Goal: Transaction & Acquisition: Purchase product/service

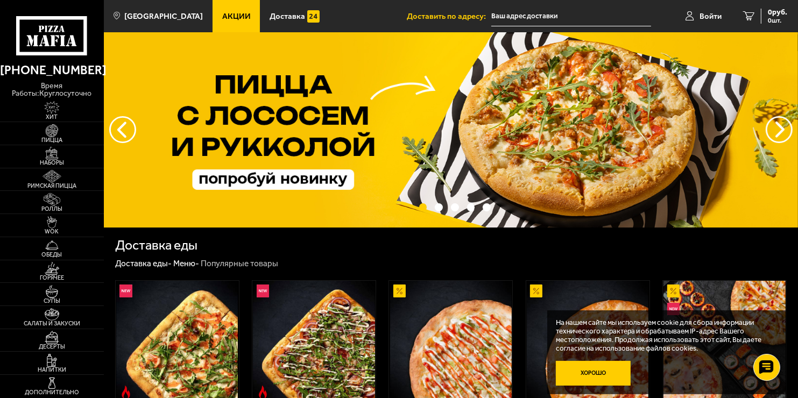
click at [594, 373] on button "Хорошо" at bounding box center [593, 373] width 75 height 25
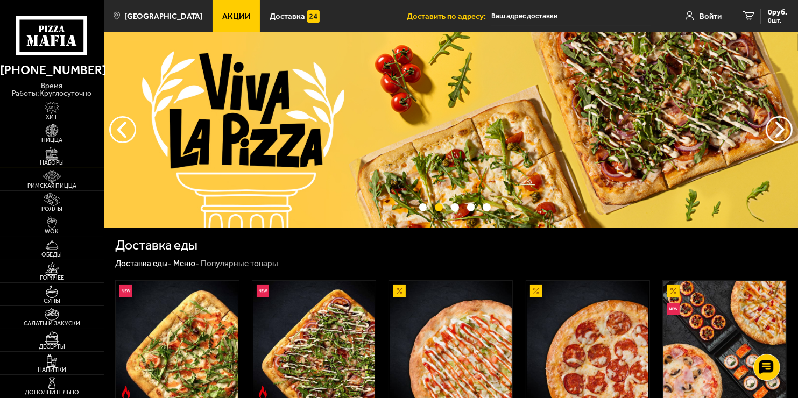
click at [64, 152] on img at bounding box center [52, 153] width 32 height 13
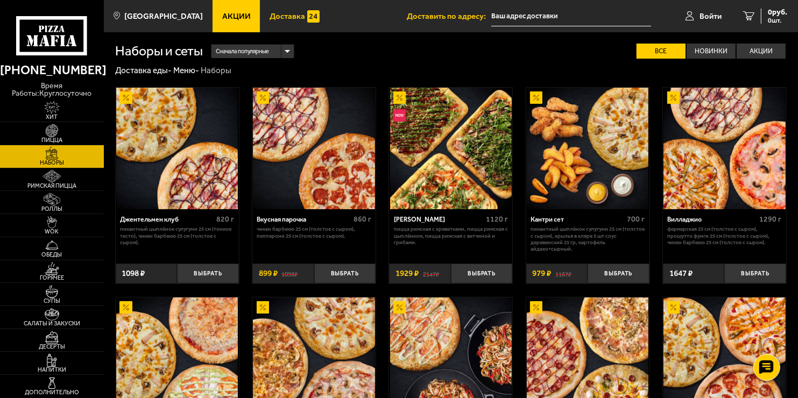
click at [281, 12] on span "Доставка" at bounding box center [286, 16] width 35 height 8
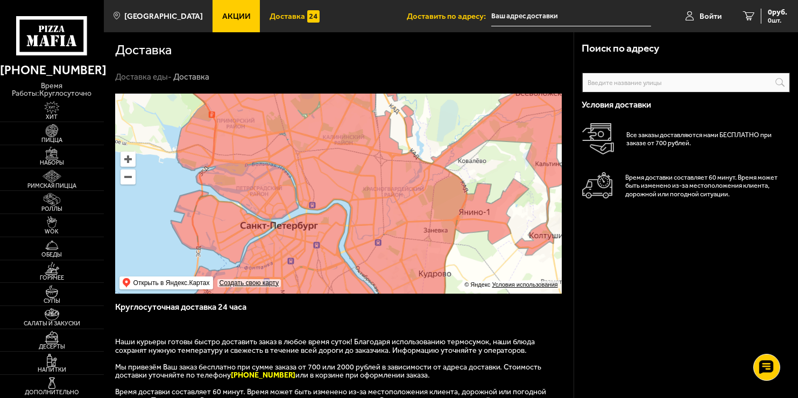
drag, startPoint x: 336, startPoint y: 180, endPoint x: 341, endPoint y: 237, distance: 57.3
click at [341, 233] on ymaps at bounding box center [338, 194] width 446 height 200
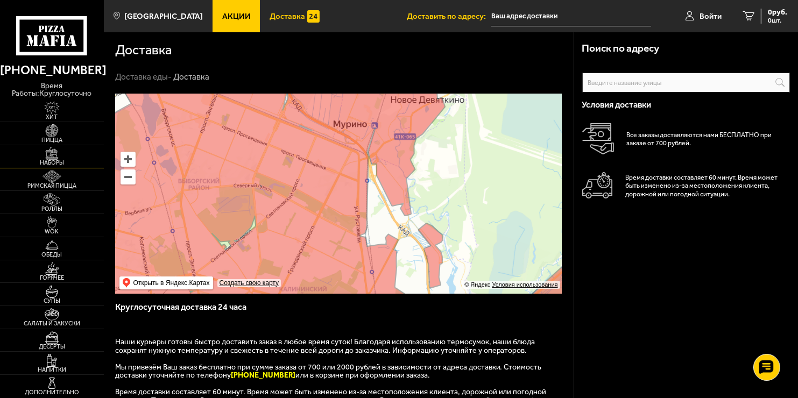
click at [51, 155] on img at bounding box center [52, 153] width 32 height 13
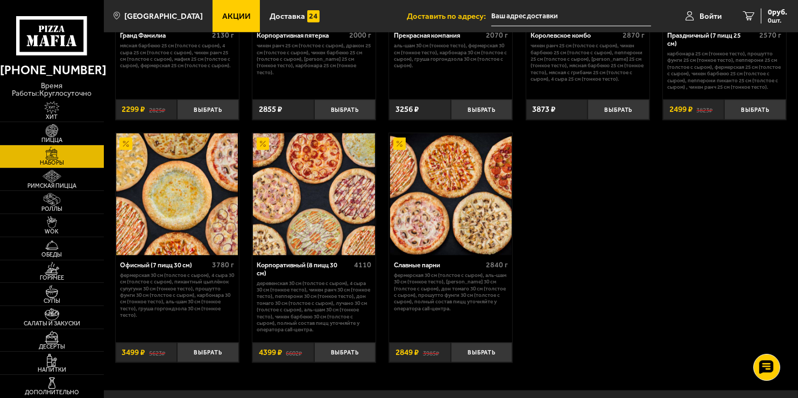
scroll to position [1314, 0]
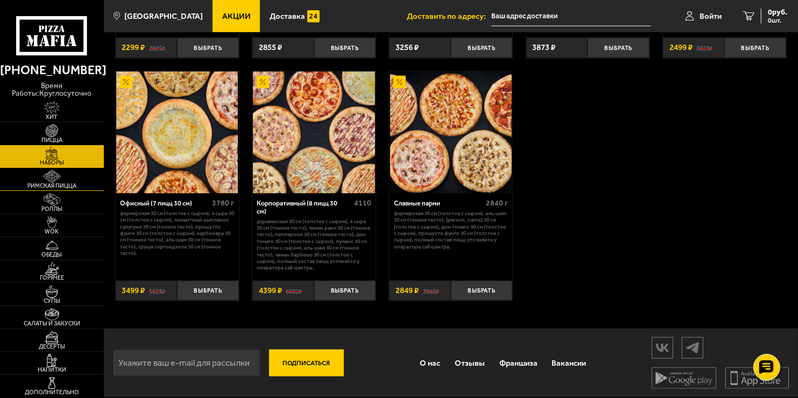
click at [65, 187] on span "Римская пицца" at bounding box center [52, 186] width 104 height 6
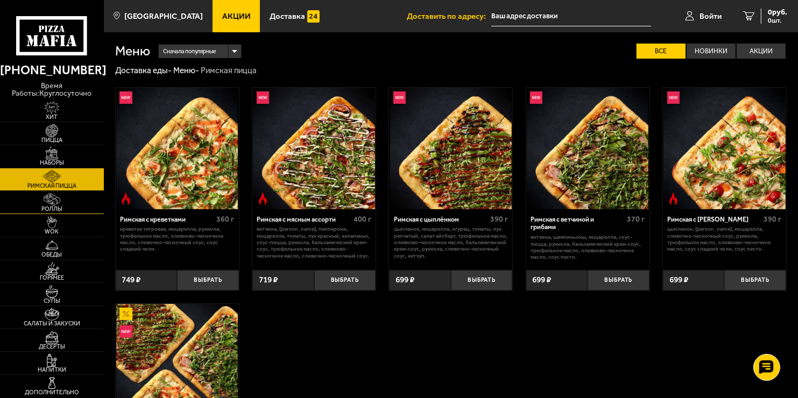
click at [54, 207] on span "Роллы" at bounding box center [52, 209] width 104 height 6
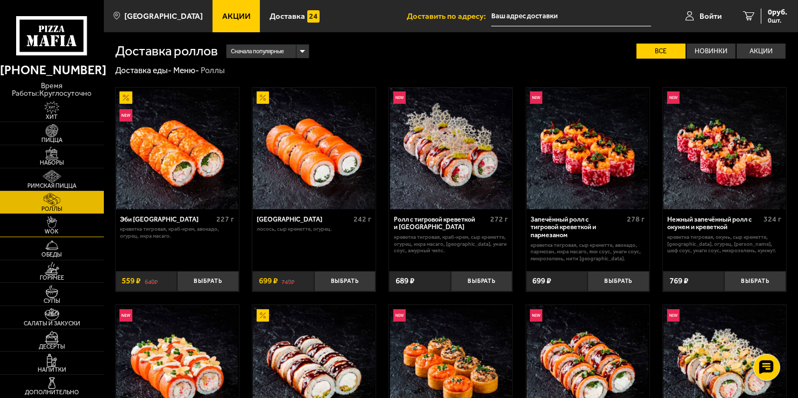
click at [56, 221] on img at bounding box center [52, 222] width 32 height 13
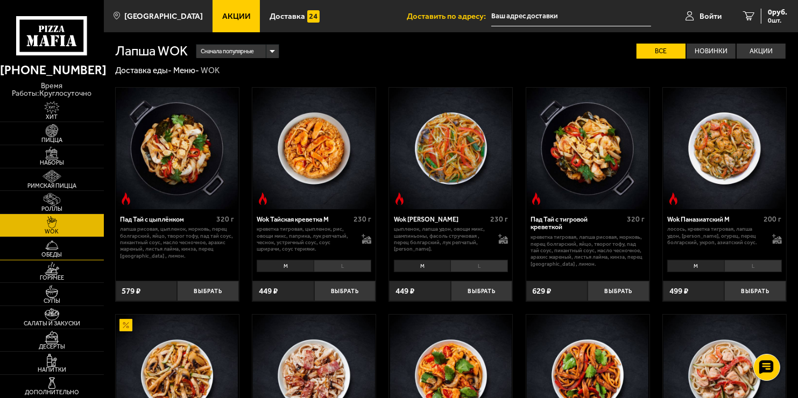
click at [65, 249] on img at bounding box center [52, 245] width 32 height 13
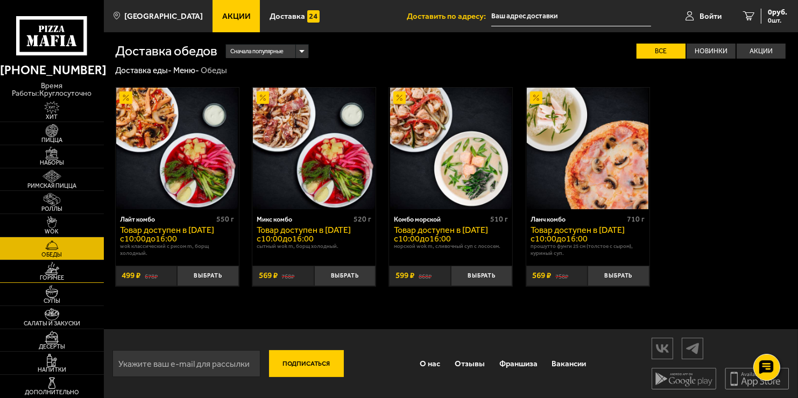
click at [67, 279] on span "Горячее" at bounding box center [52, 278] width 104 height 6
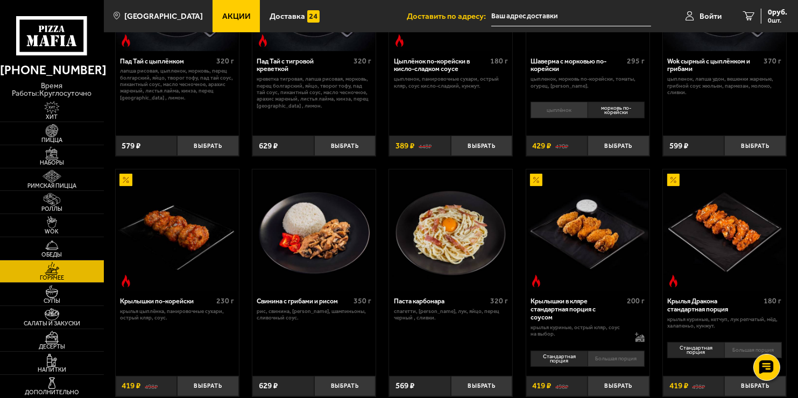
scroll to position [161, 0]
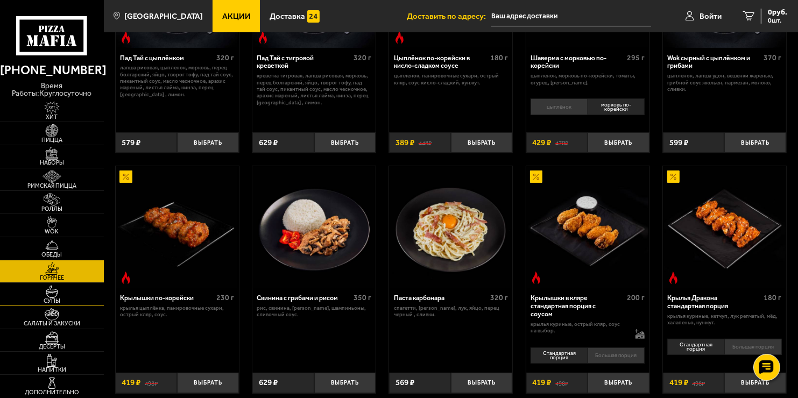
click at [29, 288] on link "Супы" at bounding box center [52, 294] width 104 height 23
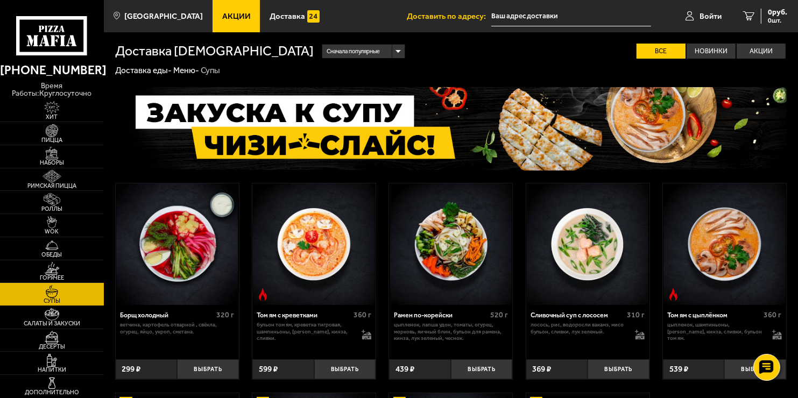
click at [566, 9] on input "text" at bounding box center [571, 16] width 160 height 20
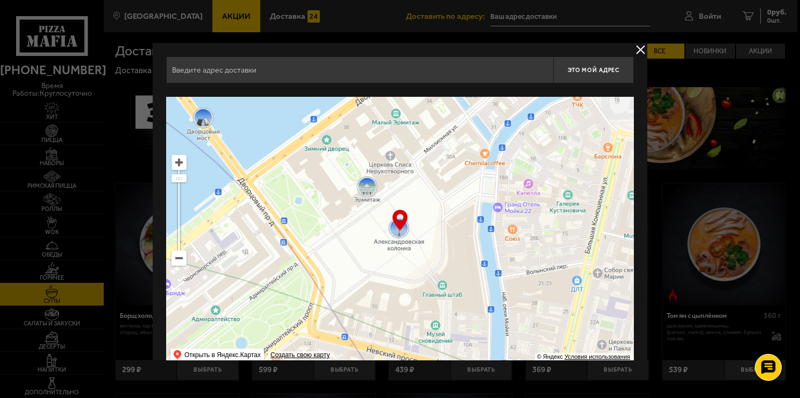
click at [215, 71] on input "text" at bounding box center [359, 69] width 387 height 27
type input "[STREET_ADDRESS]"
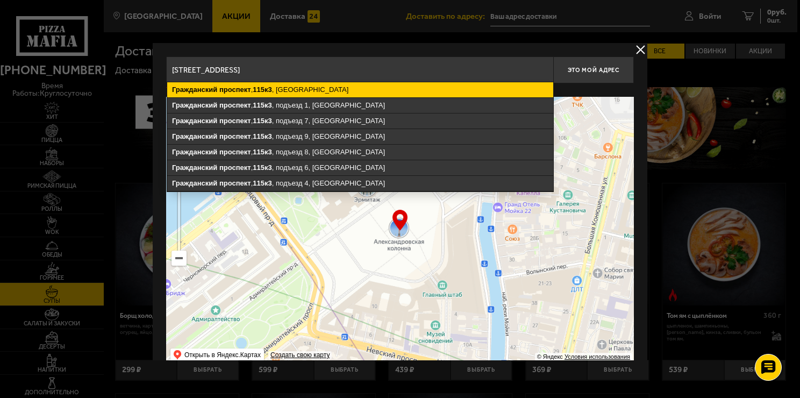
click at [296, 86] on ymaps "[STREET_ADDRESS]" at bounding box center [360, 89] width 386 height 15
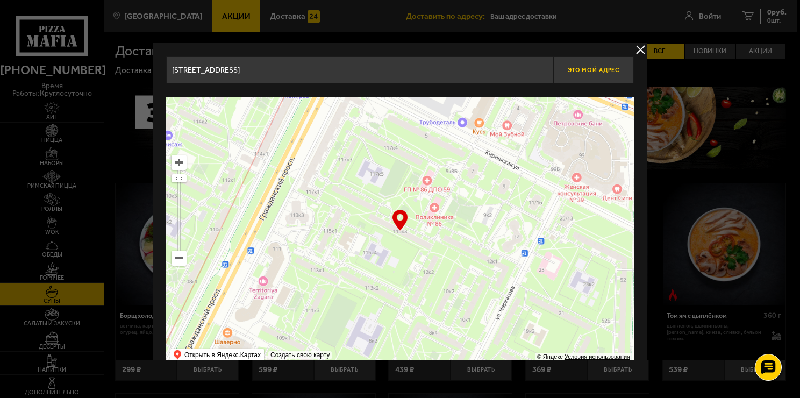
click at [600, 65] on button "Это мой адрес" at bounding box center [593, 69] width 81 height 27
type input "[STREET_ADDRESS]"
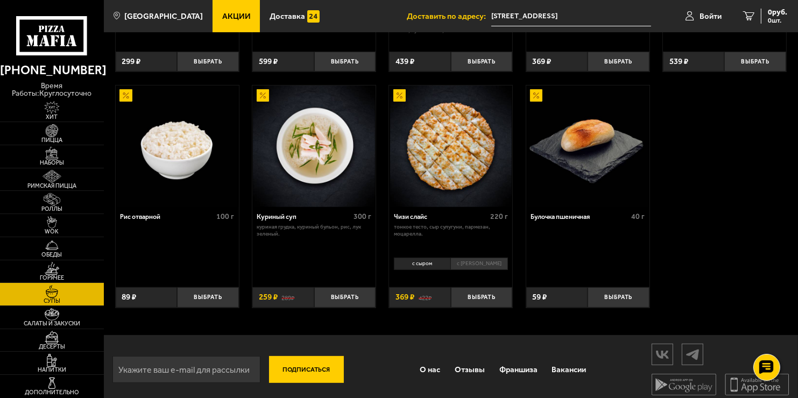
scroll to position [315, 0]
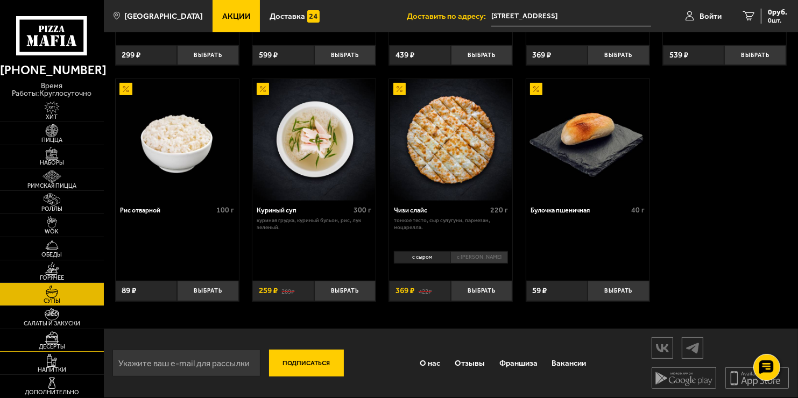
click at [57, 329] on link "Десерты" at bounding box center [52, 340] width 104 height 23
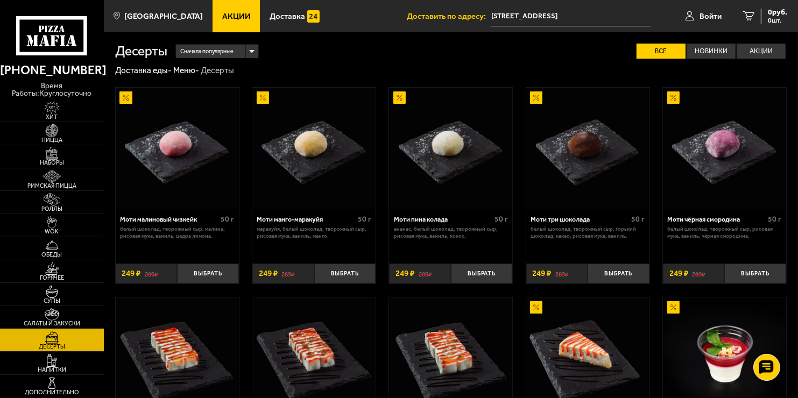
click at [60, 318] on img at bounding box center [52, 314] width 32 height 13
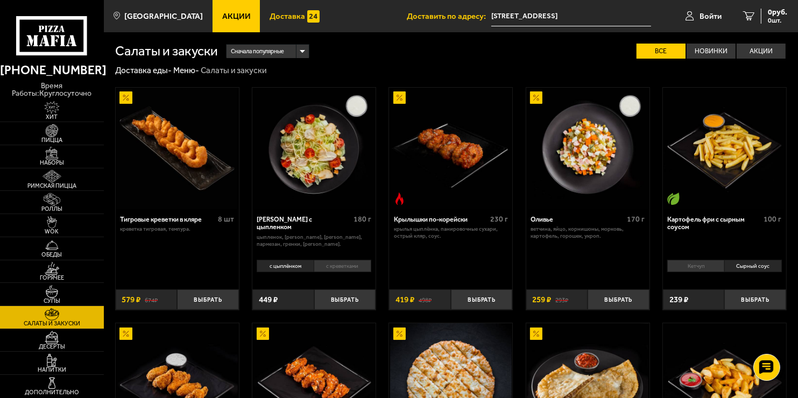
click at [269, 17] on span "Доставка" at bounding box center [286, 16] width 35 height 8
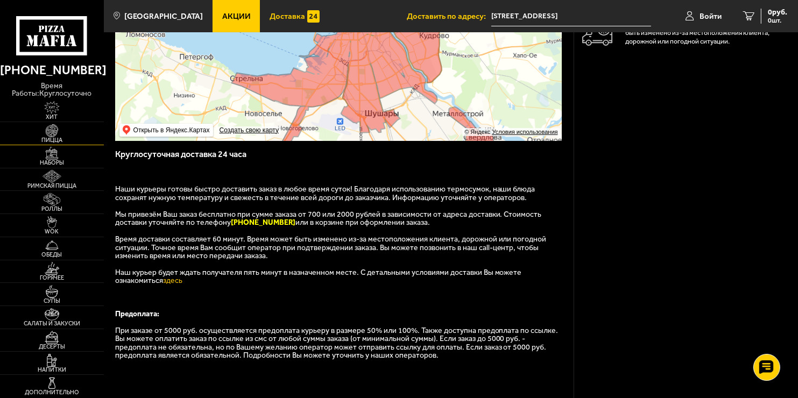
scroll to position [134, 0]
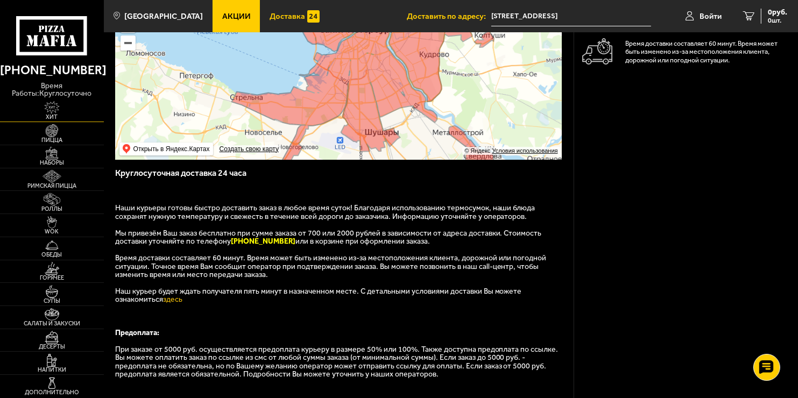
click at [58, 116] on span "Хит" at bounding box center [52, 117] width 104 height 6
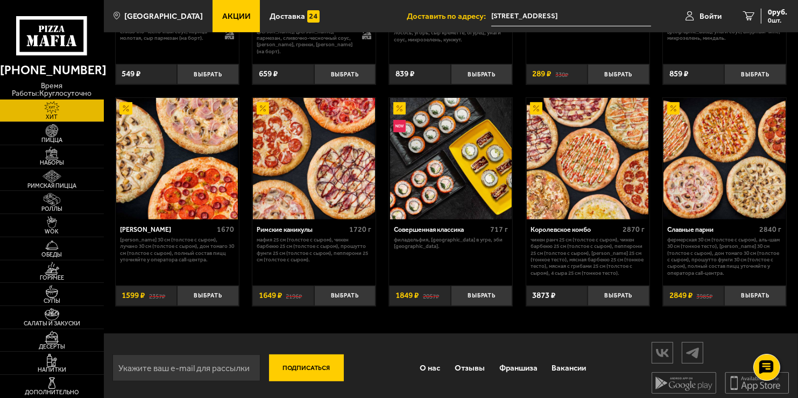
scroll to position [450, 0]
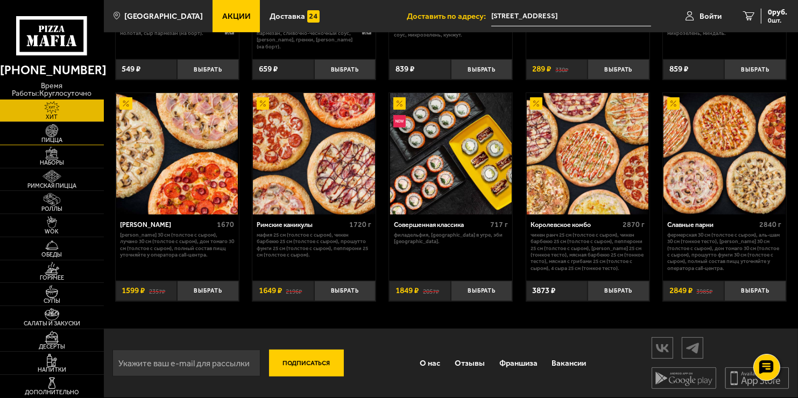
click at [54, 135] on img at bounding box center [52, 130] width 32 height 13
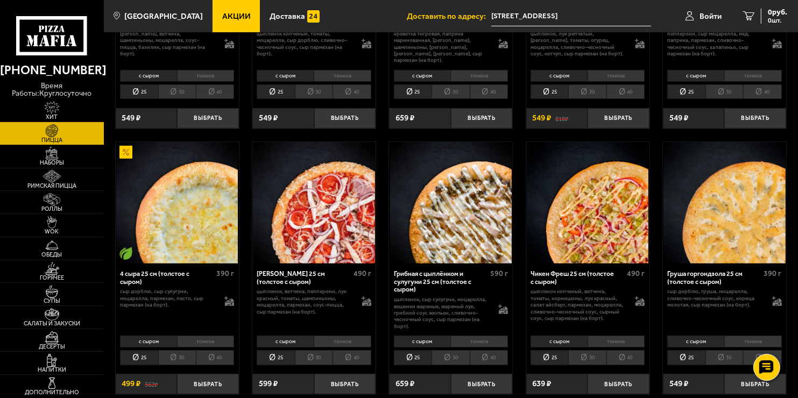
scroll to position [484, 0]
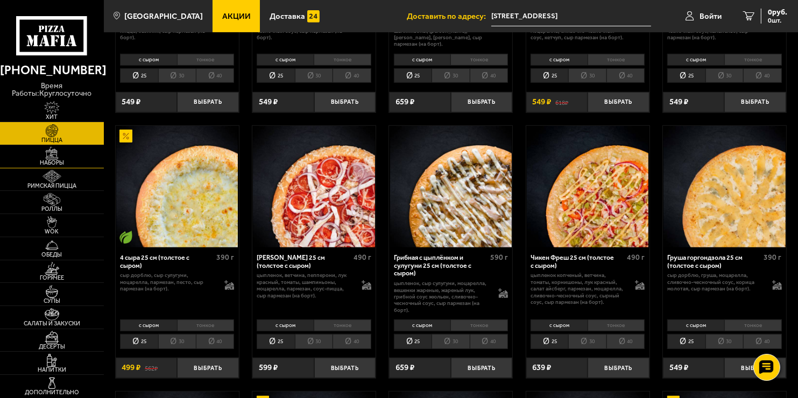
click at [53, 153] on img at bounding box center [52, 153] width 32 height 13
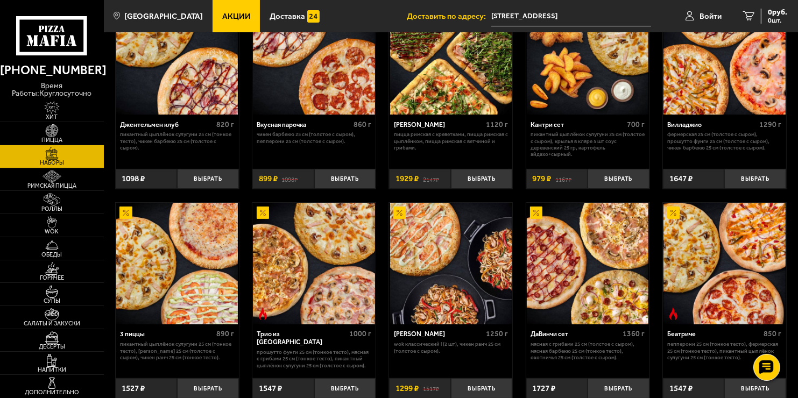
scroll to position [87, 0]
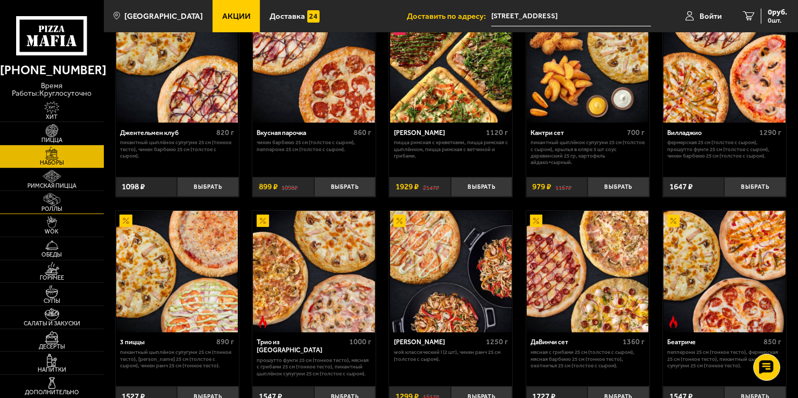
click at [68, 201] on img at bounding box center [52, 199] width 32 height 13
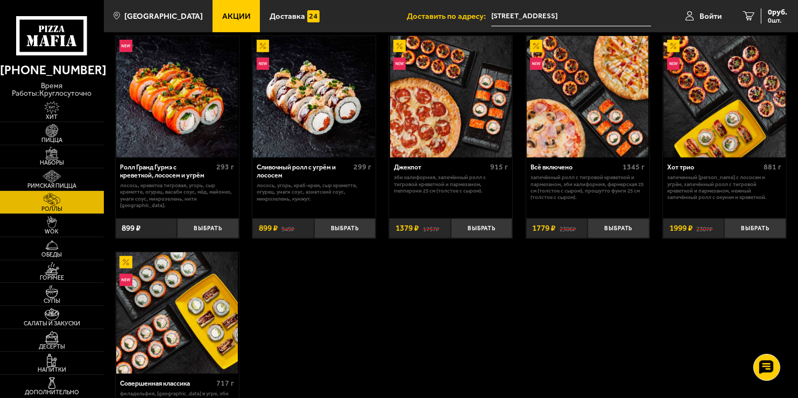
scroll to position [538, 0]
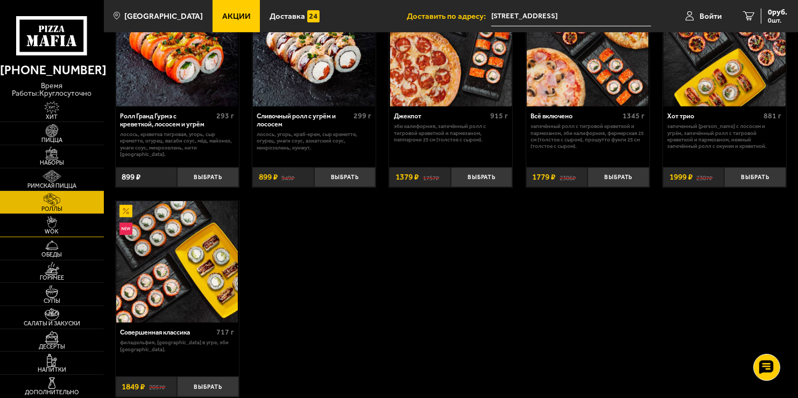
click at [59, 222] on img at bounding box center [52, 222] width 32 height 13
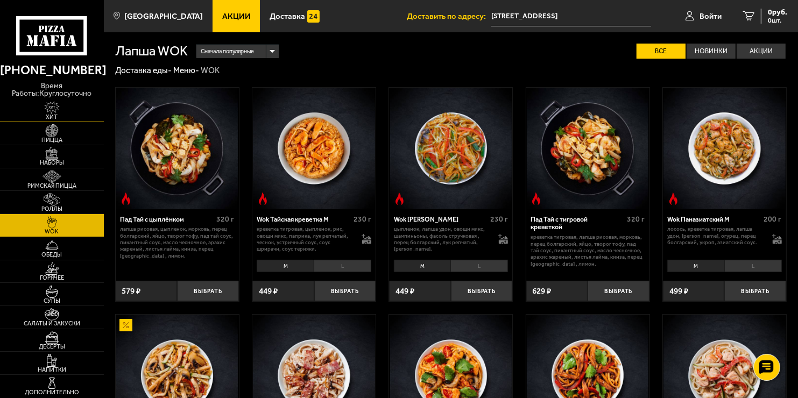
click at [60, 113] on img at bounding box center [52, 107] width 32 height 13
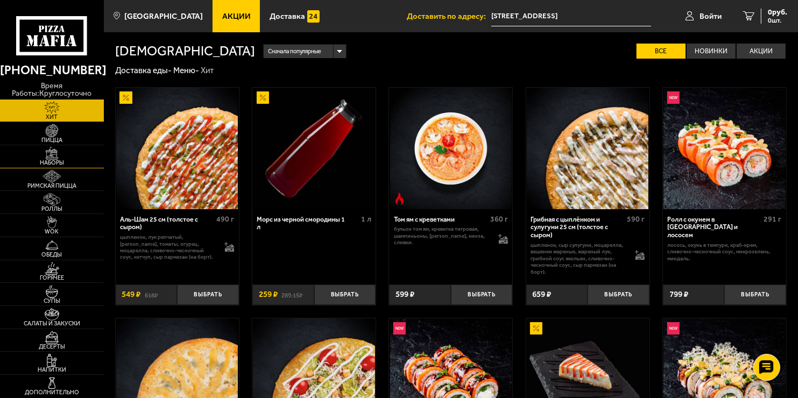
click at [64, 159] on img at bounding box center [52, 153] width 32 height 13
